Goal: Navigation & Orientation: Understand site structure

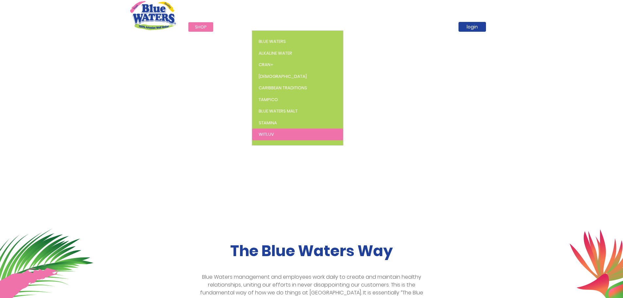
click at [270, 133] on span "WitLuv" at bounding box center [266, 134] width 15 height 6
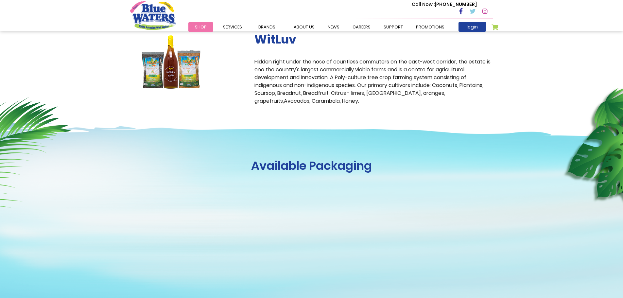
scroll to position [196, 0]
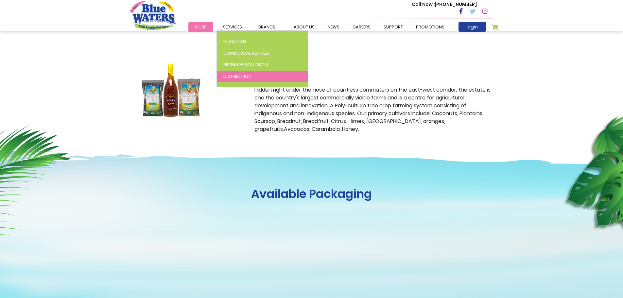
click at [231, 73] on span "Distribution" at bounding box center [238, 76] width 28 height 6
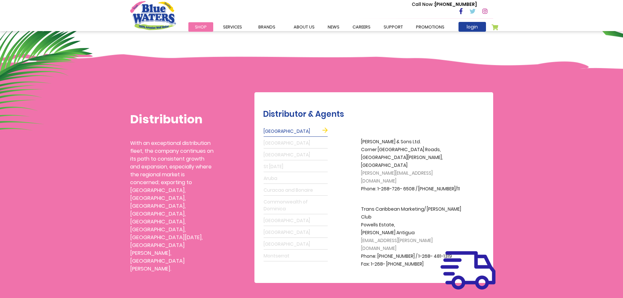
scroll to position [131, 0]
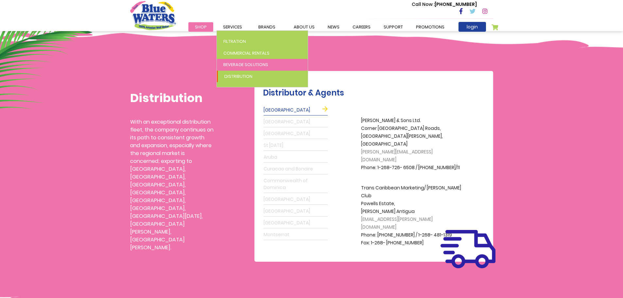
click at [235, 63] on span "Beverage Solutions" at bounding box center [246, 65] width 45 height 6
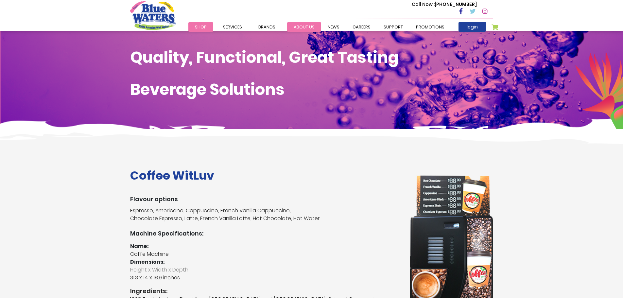
click at [300, 28] on link "about us" at bounding box center [304, 26] width 34 height 9
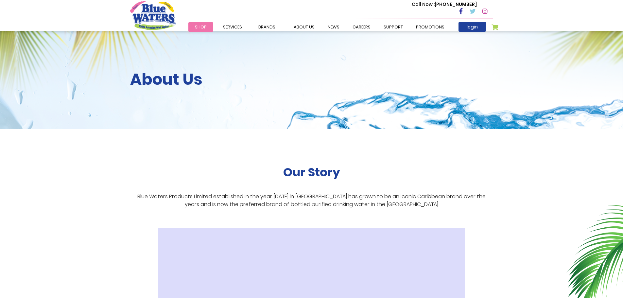
click at [321, 29] on link "News" at bounding box center [333, 26] width 25 height 9
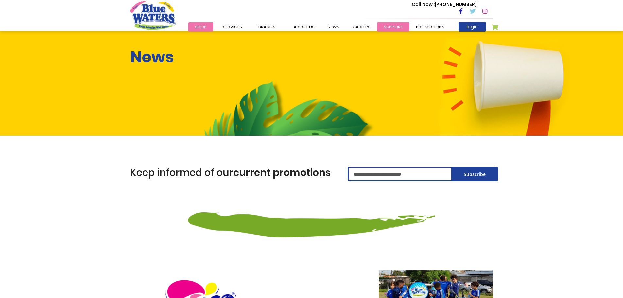
click at [397, 27] on link "support" at bounding box center [393, 26] width 32 height 9
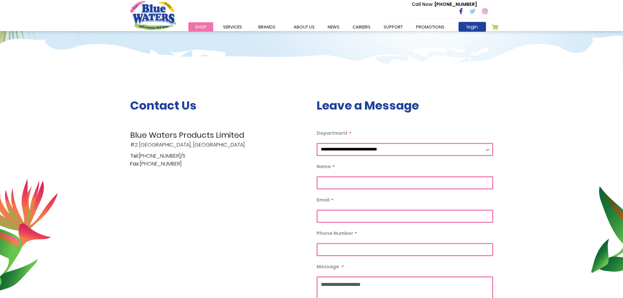
scroll to position [66, 0]
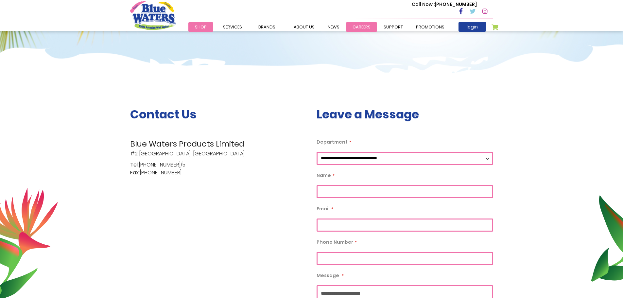
click at [350, 25] on link "careers" at bounding box center [361, 26] width 31 height 9
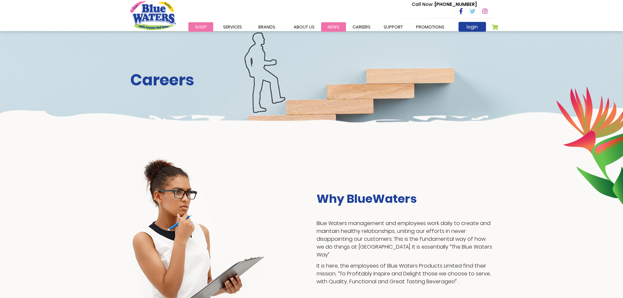
click at [333, 24] on link "News" at bounding box center [333, 26] width 25 height 9
